Goal: Information Seeking & Learning: Learn about a topic

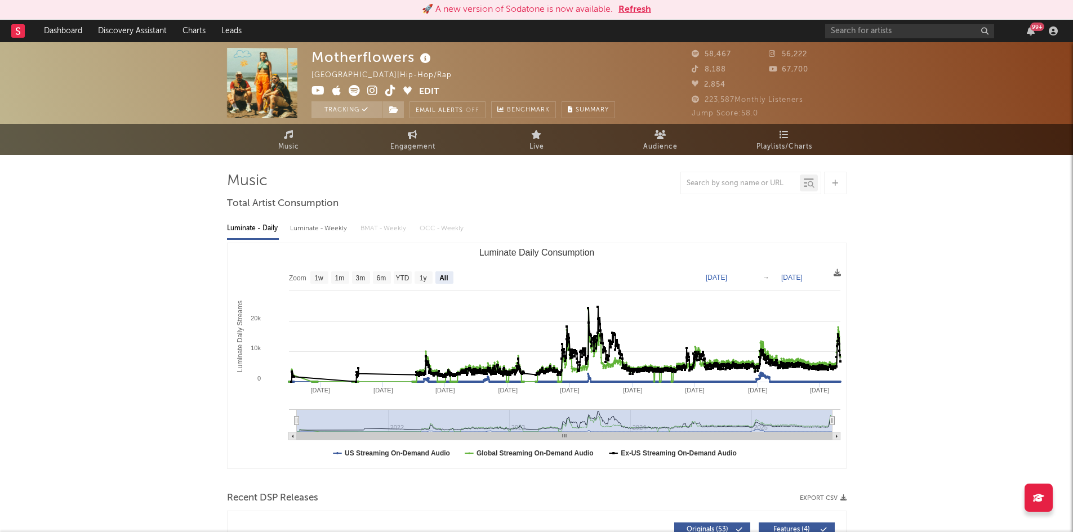
select select "All"
click at [873, 29] on input "text" at bounding box center [910, 31] width 169 height 14
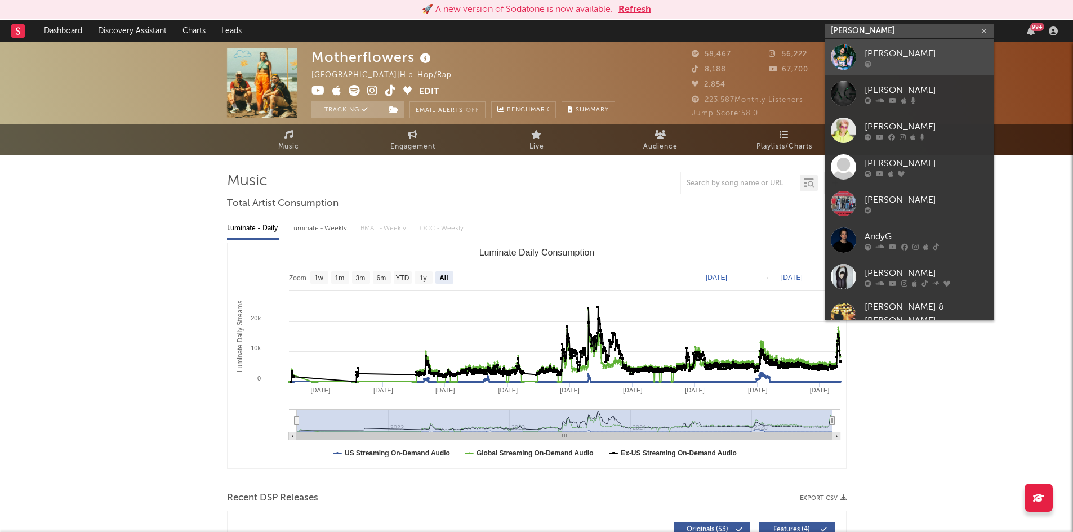
type input "andy g"
click at [872, 46] on link "Andy G" at bounding box center [910, 57] width 169 height 37
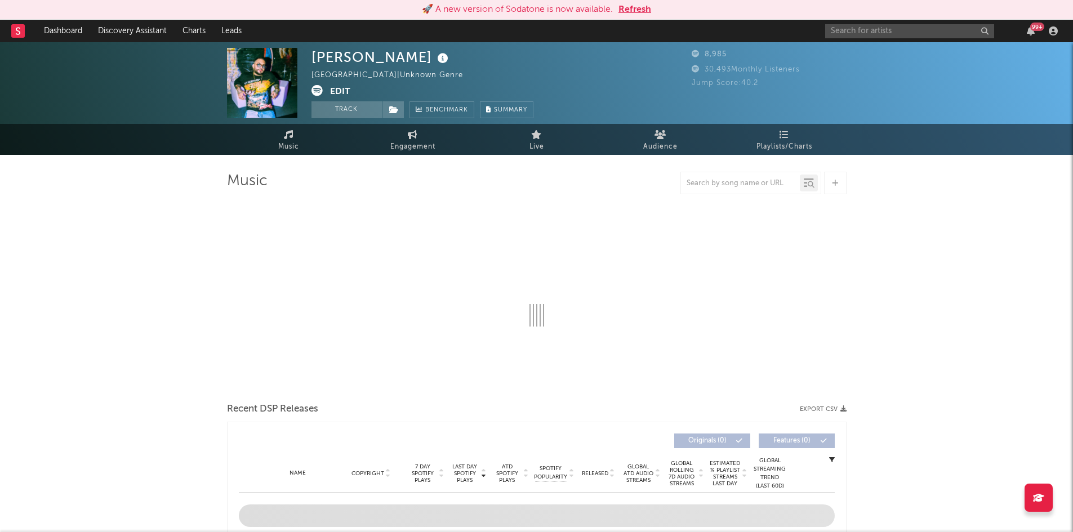
select select "1w"
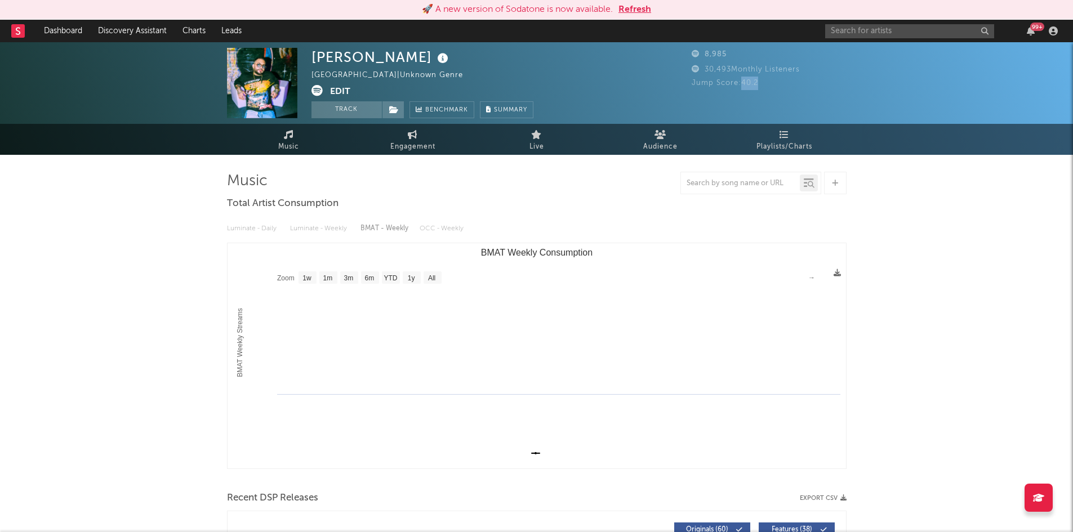
drag, startPoint x: 765, startPoint y: 83, endPoint x: 742, endPoint y: 82, distance: 23.1
click at [742, 82] on div "Jump Score: 40.2" at bounding box center [769, 84] width 155 height 14
click at [20, 37] on rect at bounding box center [18, 31] width 14 height 14
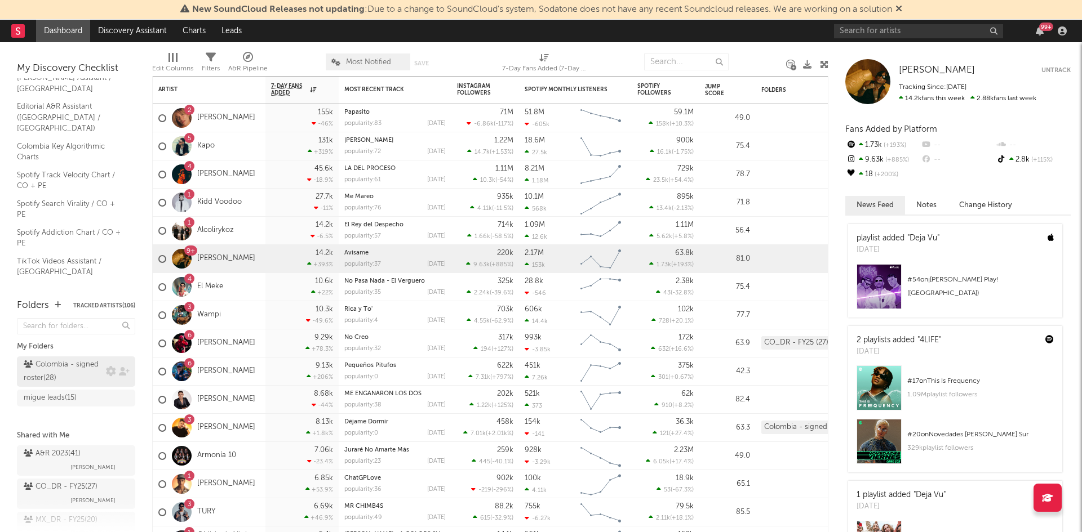
scroll to position [77, 0]
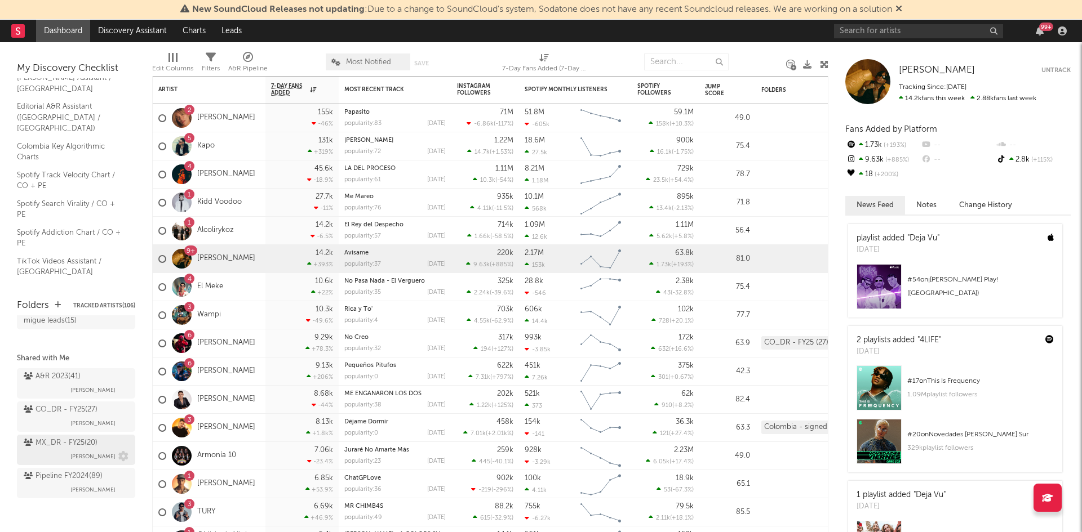
click at [62, 459] on div "MX_DR - FY25 ( 20 ) [PERSON_NAME]" at bounding box center [76, 450] width 105 height 27
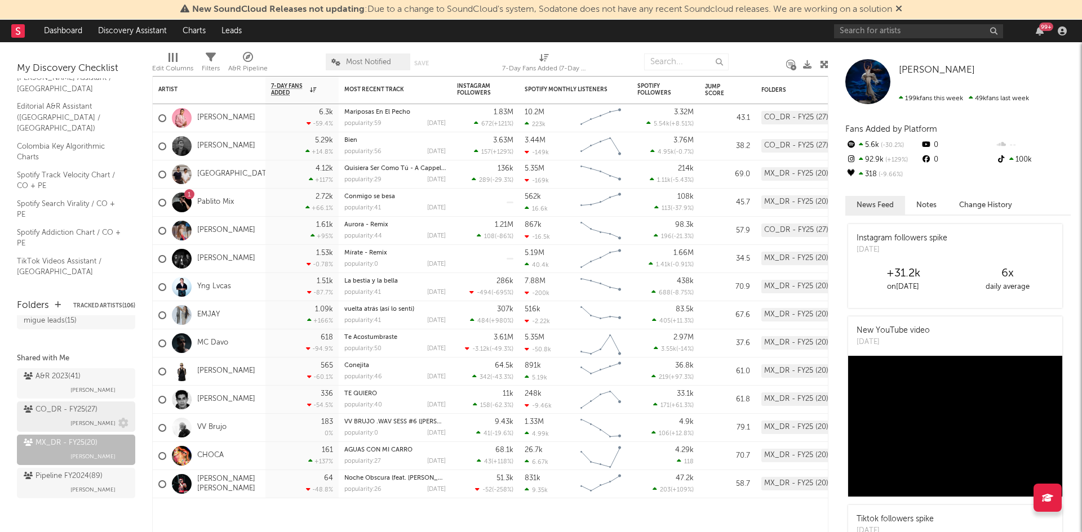
click at [54, 421] on div "CO_DR - FY25 ( 27 ) [PERSON_NAME]" at bounding box center [76, 416] width 105 height 27
